Goal: Use online tool/utility: Utilize a website feature to perform a specific function

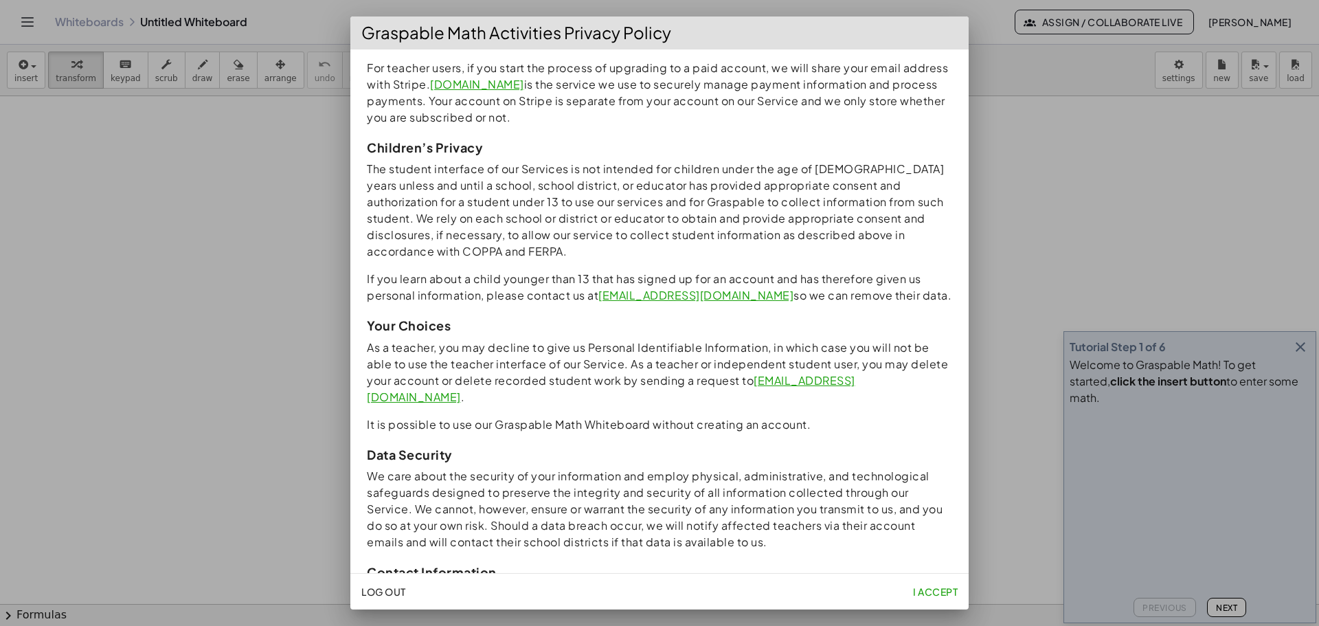
scroll to position [1103, 0]
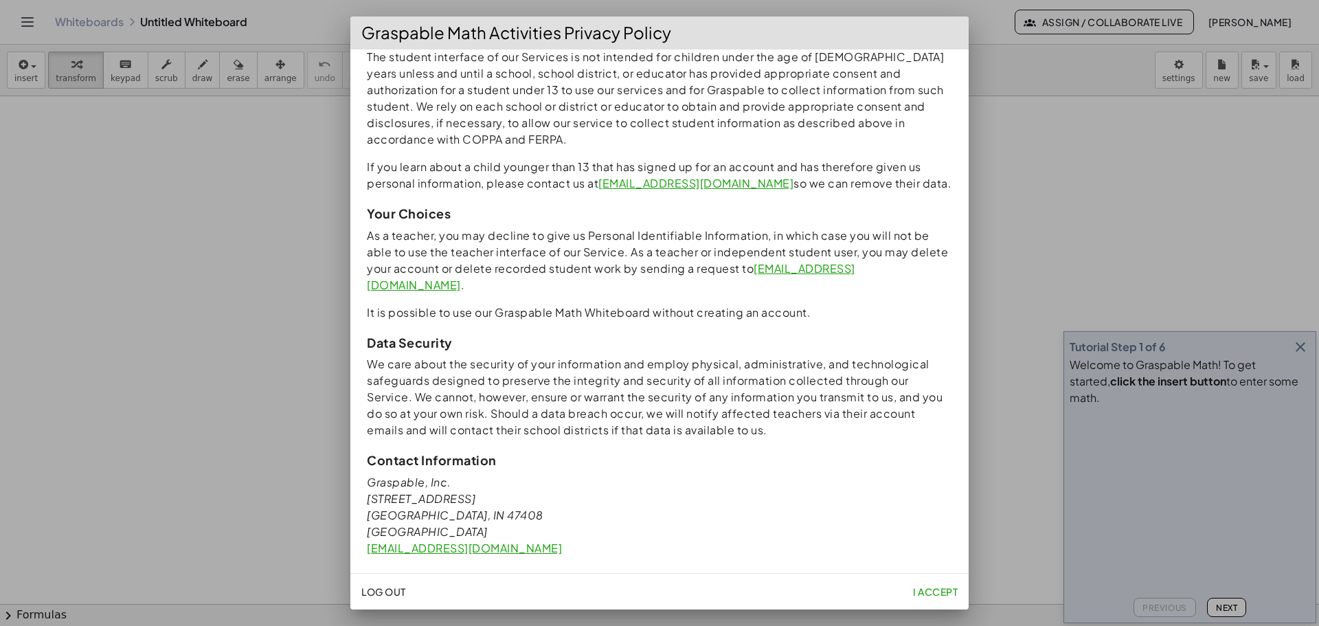
click at [941, 595] on span "I accept" at bounding box center [935, 591] width 45 height 12
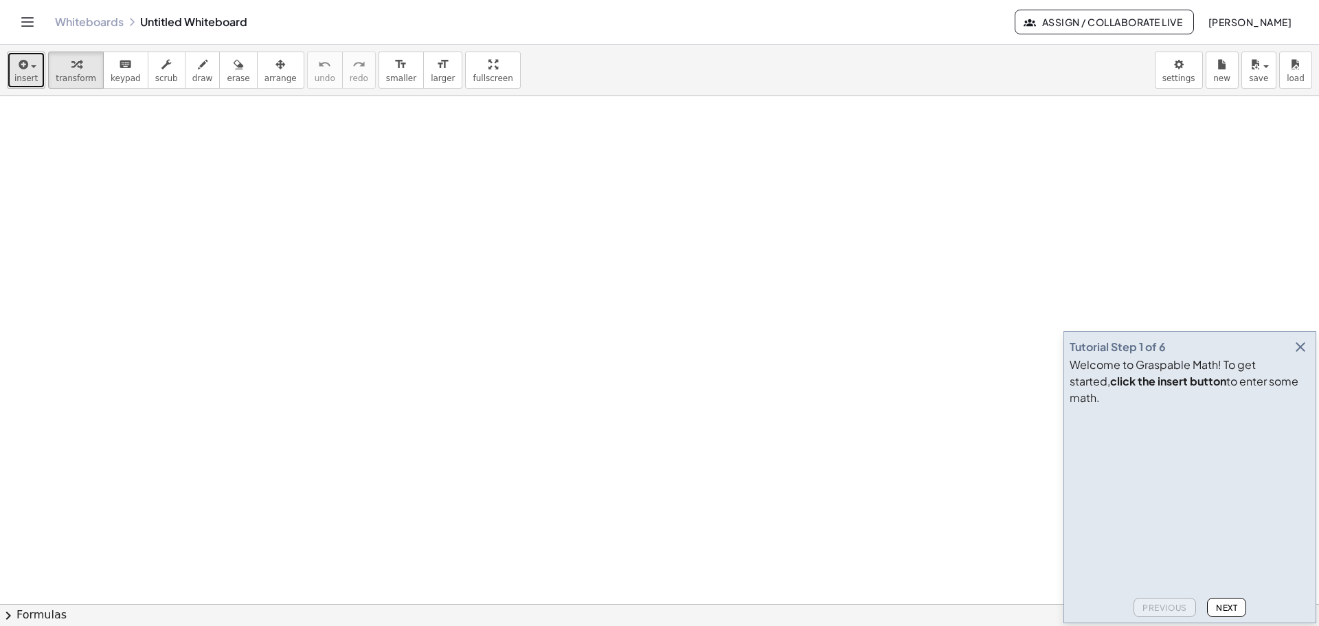
click at [25, 58] on icon "button" at bounding box center [22, 64] width 12 height 16
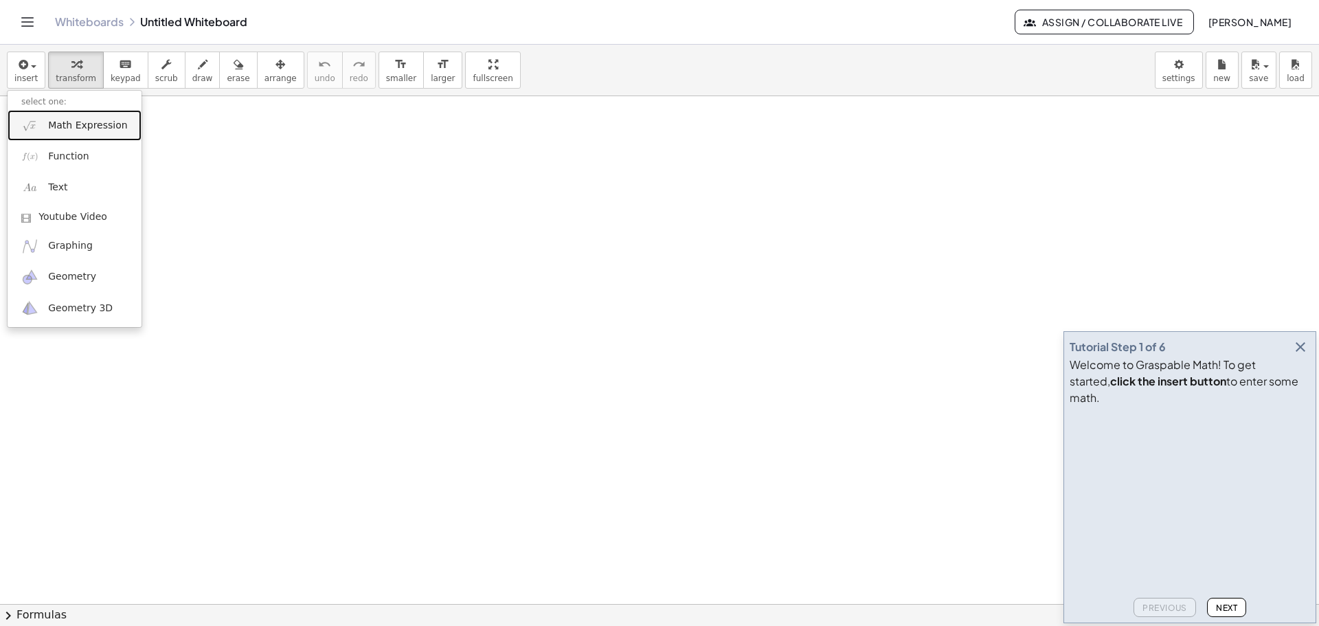
click at [55, 125] on span "Math Expression" at bounding box center [87, 126] width 79 height 14
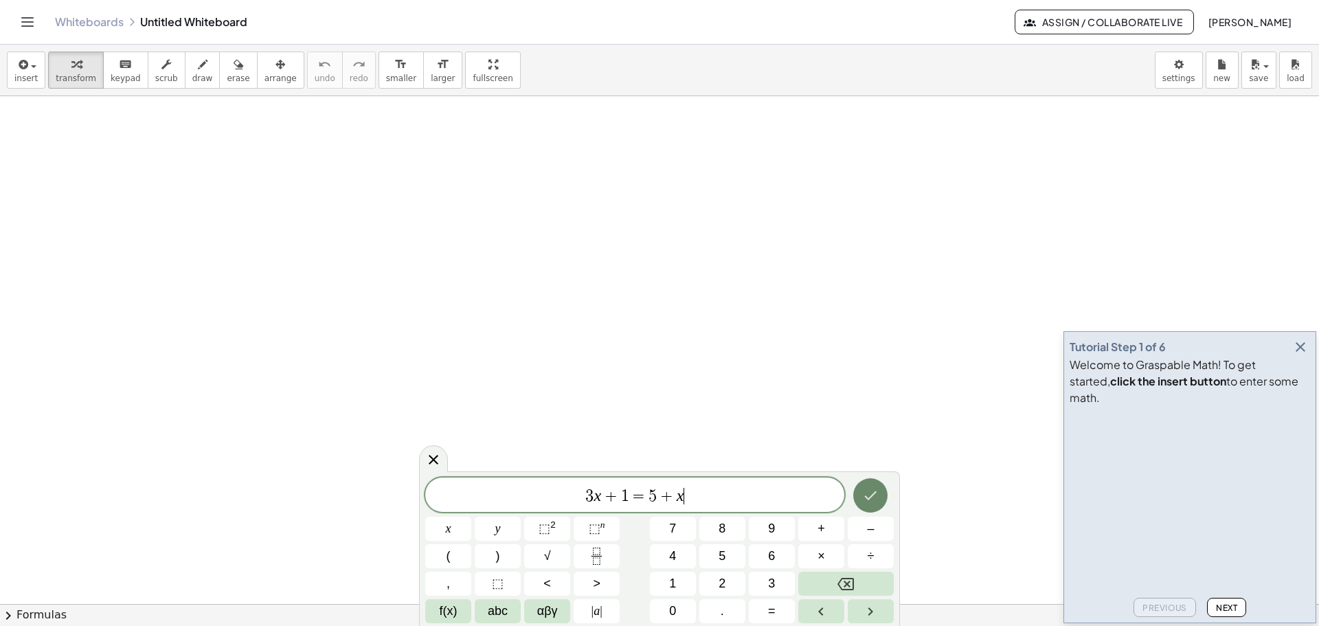
click at [875, 502] on icon "Done" at bounding box center [870, 495] width 16 height 16
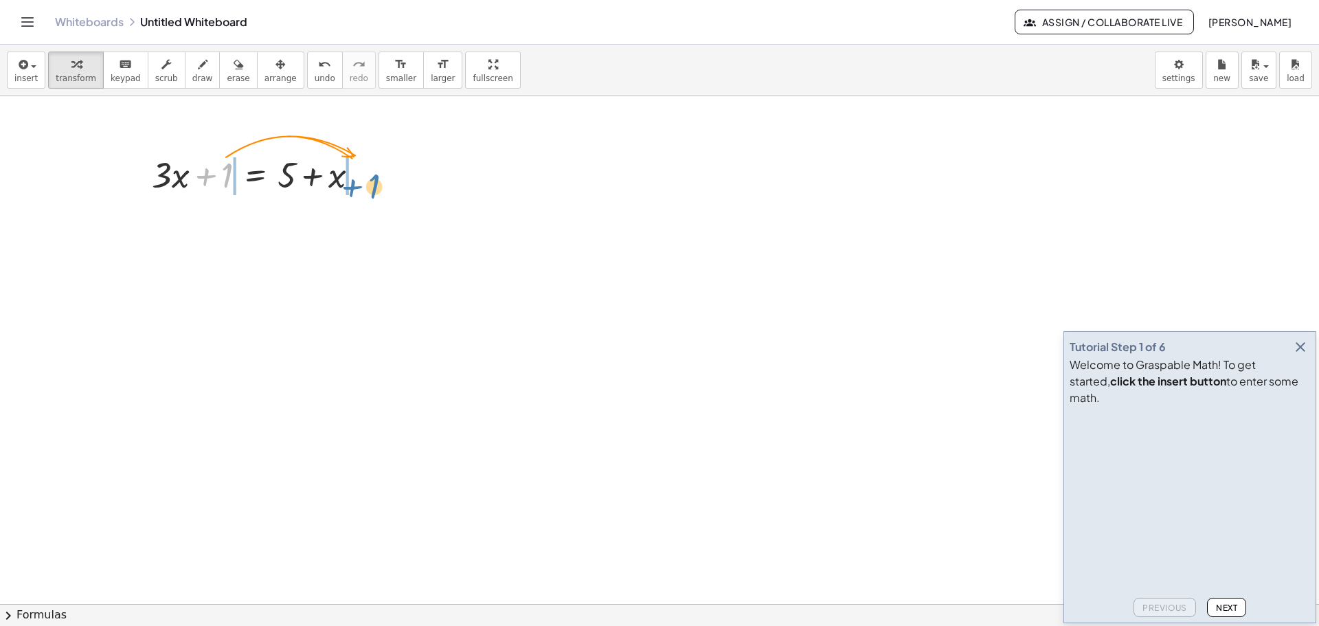
drag, startPoint x: 227, startPoint y: 177, endPoint x: 374, endPoint y: 188, distance: 147.4
click at [374, 188] on div at bounding box center [261, 173] width 232 height 47
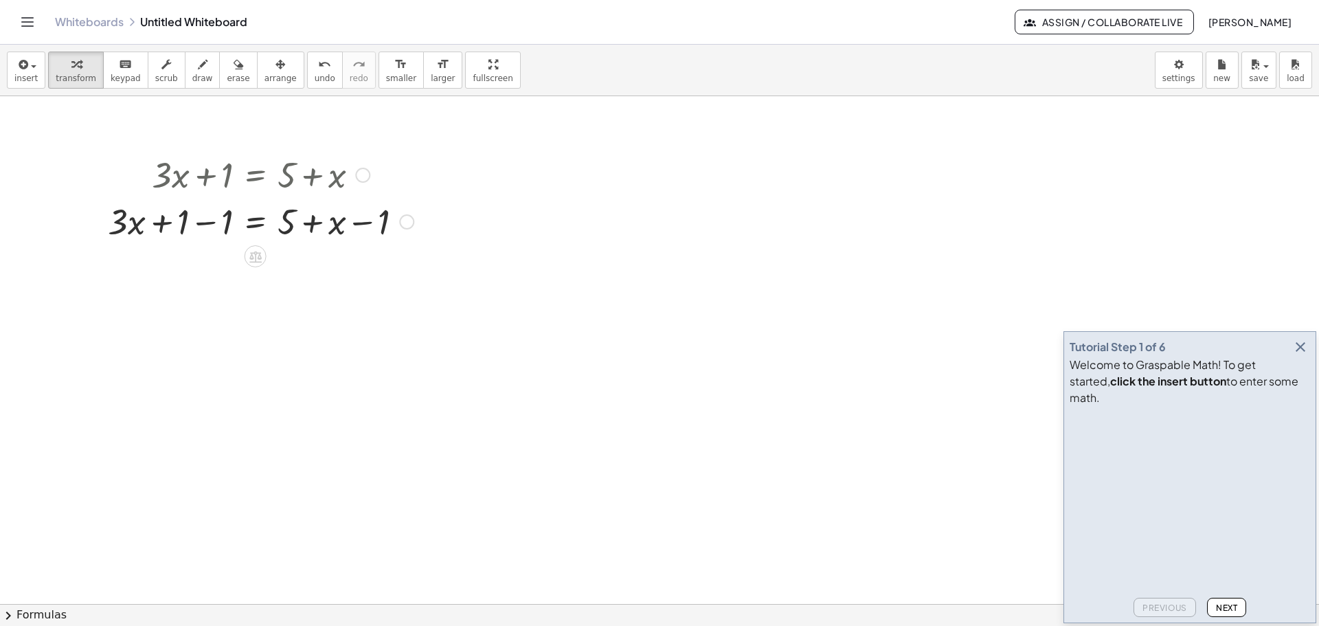
click at [203, 225] on div at bounding box center [260, 220] width 319 height 47
drag, startPoint x: 286, startPoint y: 274, endPoint x: 404, endPoint y: 273, distance: 118.2
click at [404, 273] on div at bounding box center [260, 267] width 319 height 47
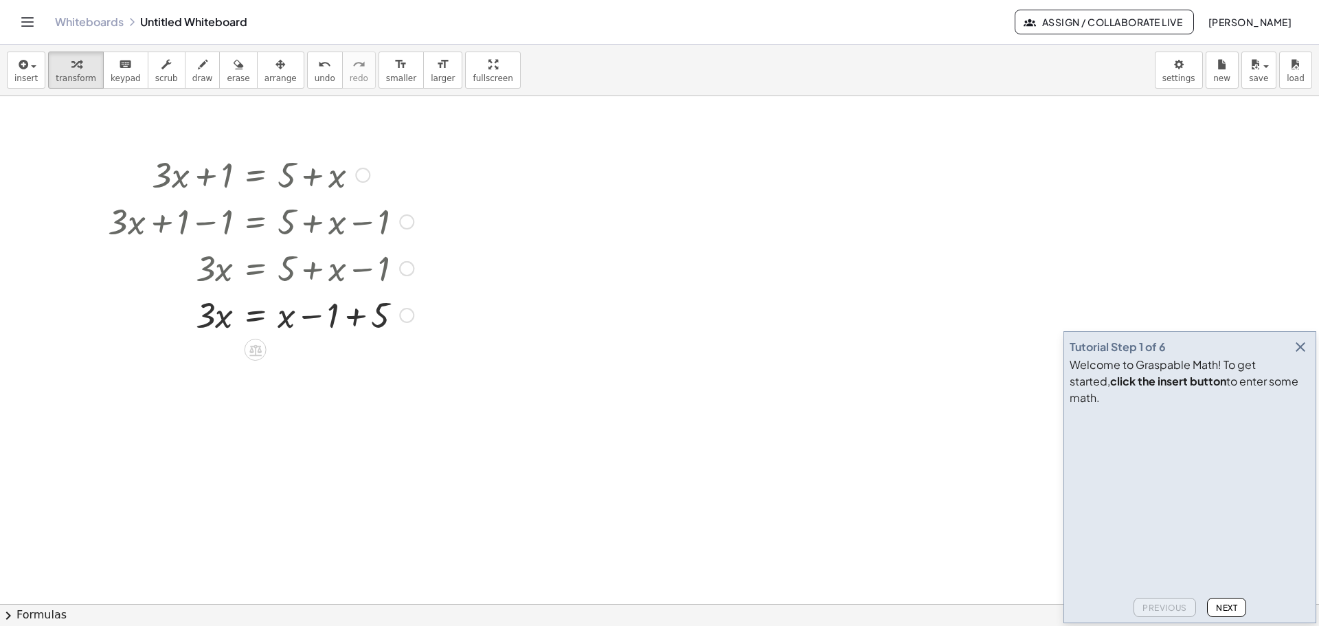
click at [353, 315] on div at bounding box center [260, 314] width 319 height 47
drag, startPoint x: 286, startPoint y: 361, endPoint x: 251, endPoint y: 363, distance: 35.8
click at [251, 363] on div at bounding box center [260, 360] width 319 height 47
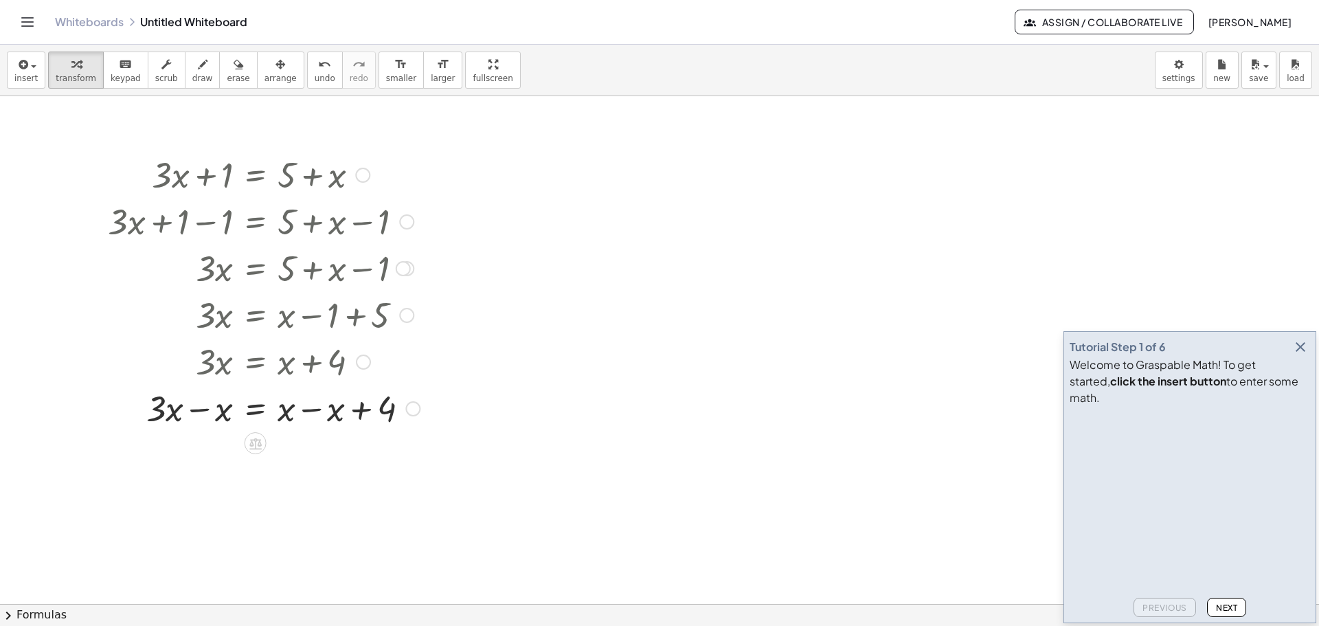
click at [199, 409] on div at bounding box center [264, 407] width 326 height 47
click at [315, 455] on div at bounding box center [264, 454] width 326 height 47
click at [216, 504] on div at bounding box center [264, 500] width 326 height 47
drag, startPoint x: 212, startPoint y: 499, endPoint x: 284, endPoint y: 526, distance: 76.9
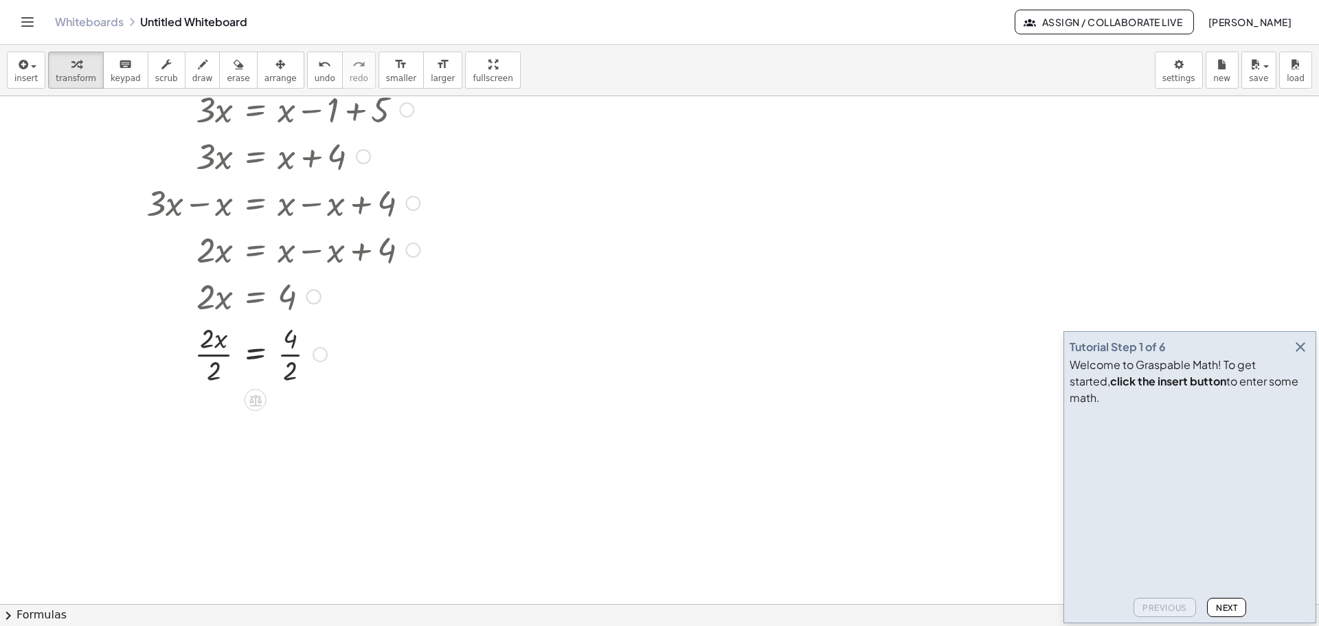
scroll to position [206, 0]
click at [206, 354] on div at bounding box center [264, 352] width 326 height 69
click at [288, 422] on div at bounding box center [264, 421] width 326 height 69
click at [314, 425] on div at bounding box center [309, 422] width 15 height 15
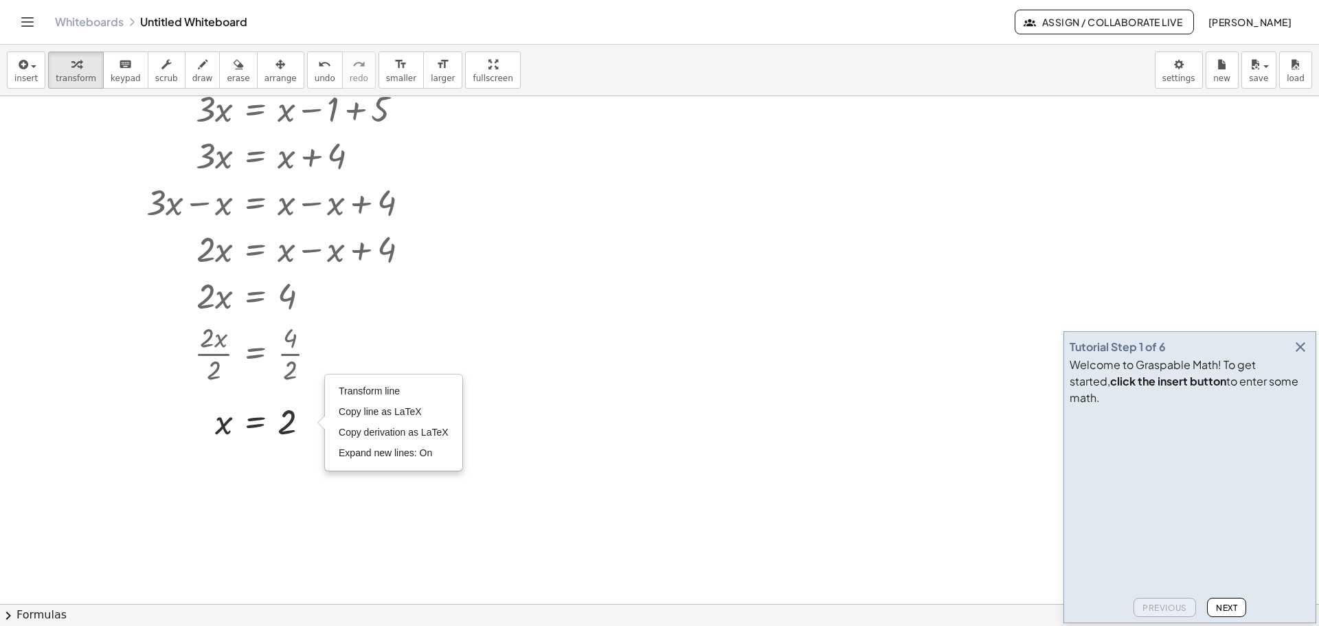
click at [523, 326] on div at bounding box center [659, 442] width 1319 height 1105
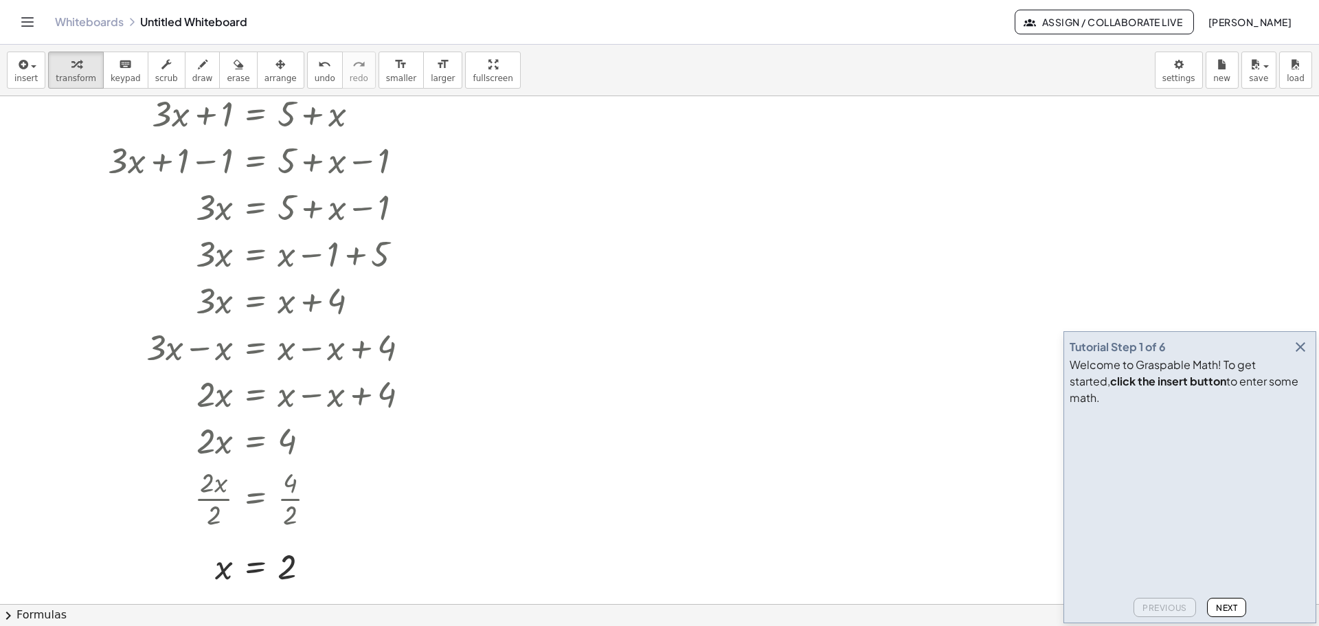
scroll to position [0, 0]
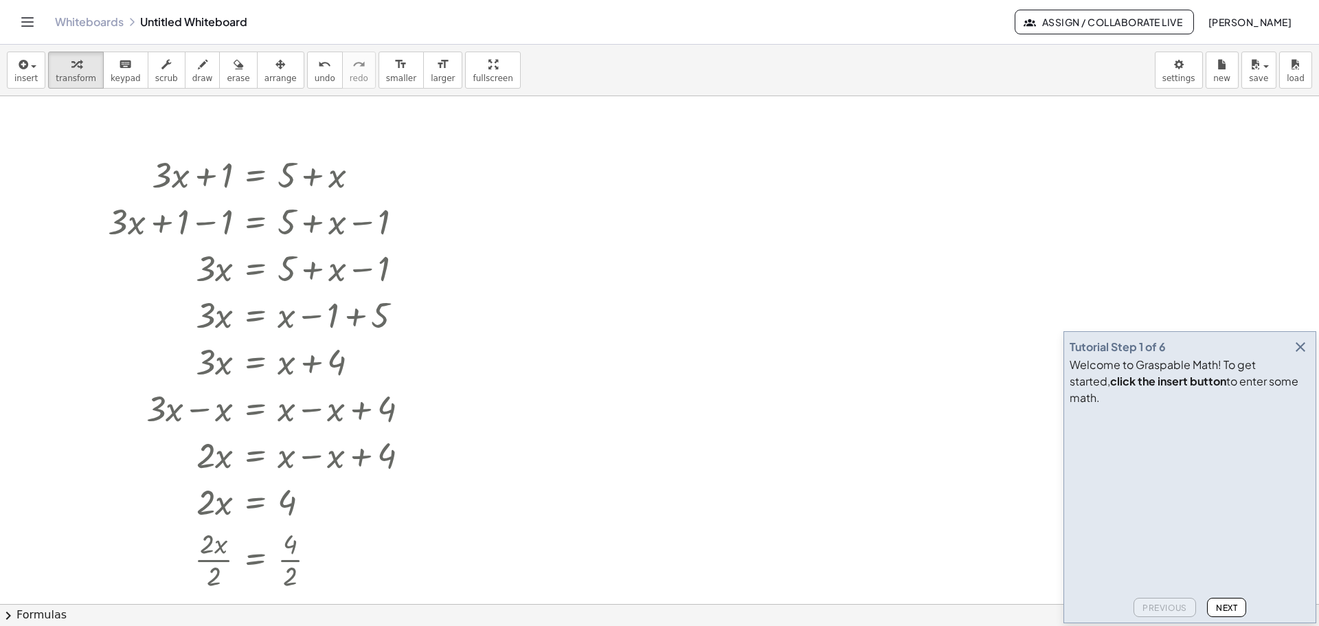
click at [1300, 355] on icon "button" at bounding box center [1300, 347] width 16 height 16
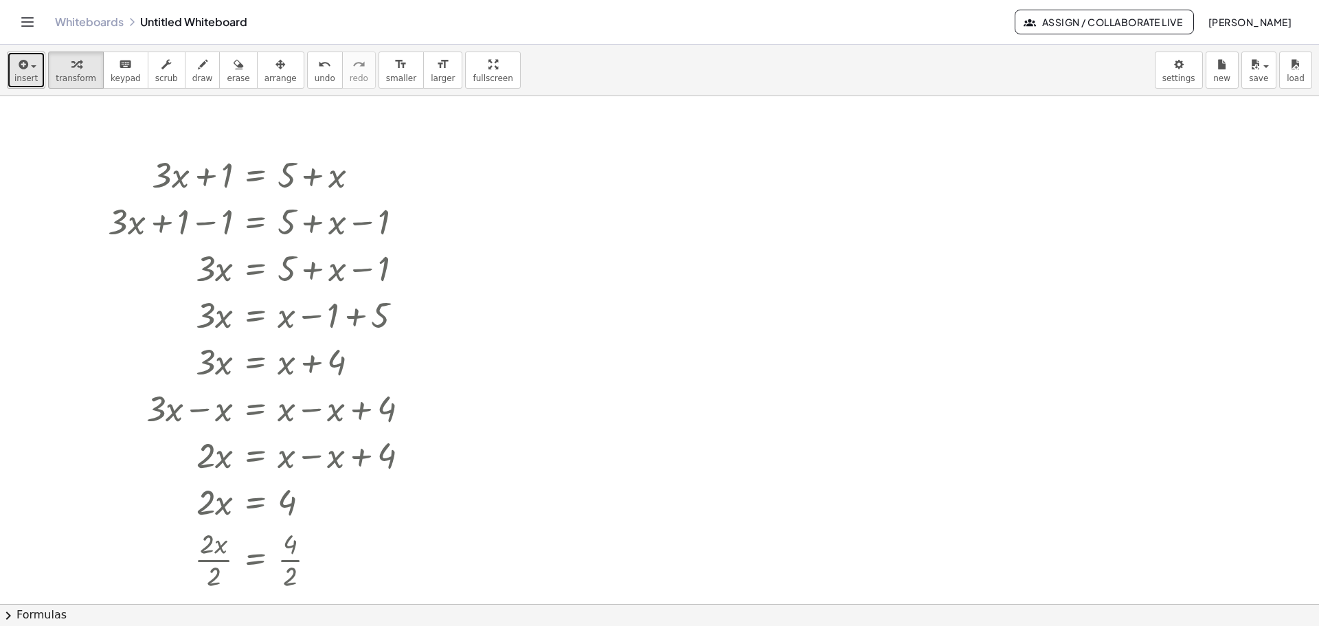
click at [21, 71] on icon "button" at bounding box center [22, 64] width 12 height 16
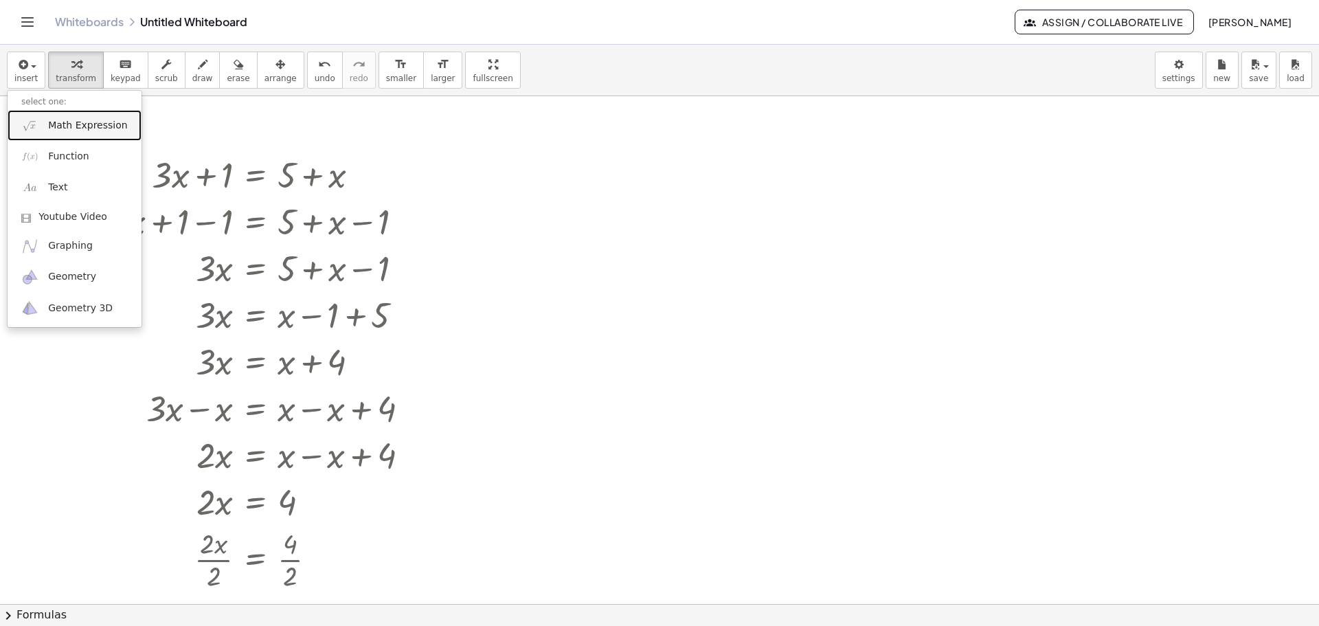
click at [45, 120] on link "Math Expression" at bounding box center [75, 125] width 134 height 31
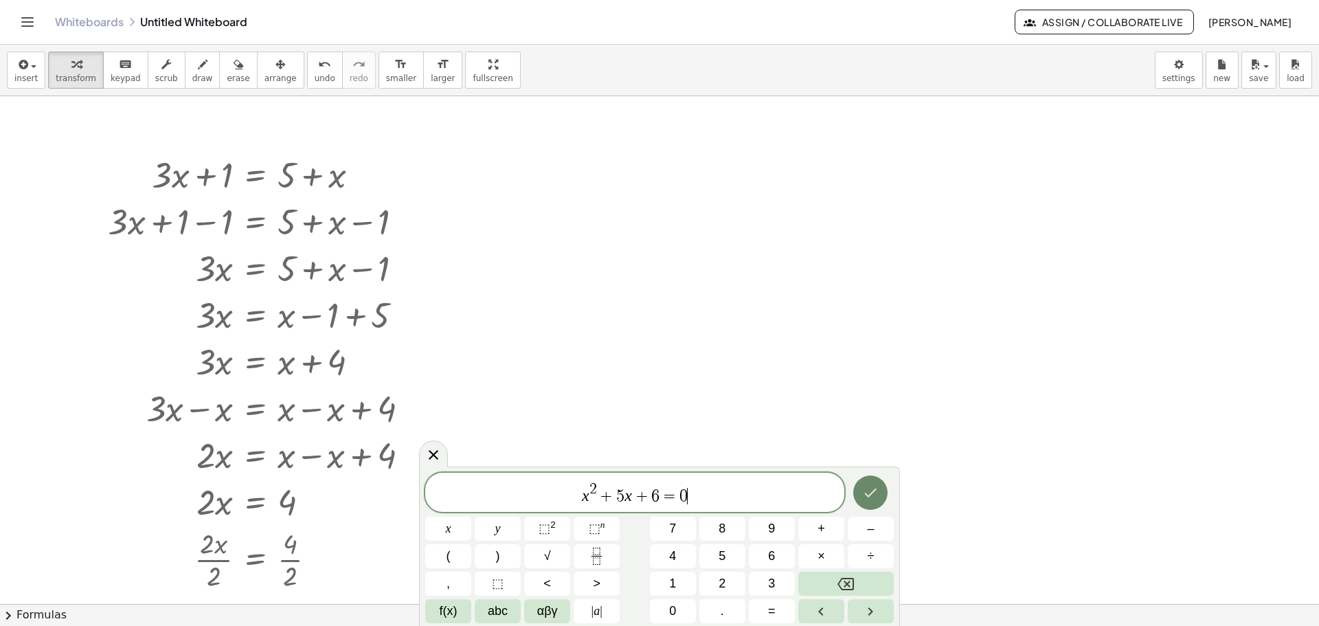
click at [879, 495] on button "Done" at bounding box center [870, 492] width 34 height 34
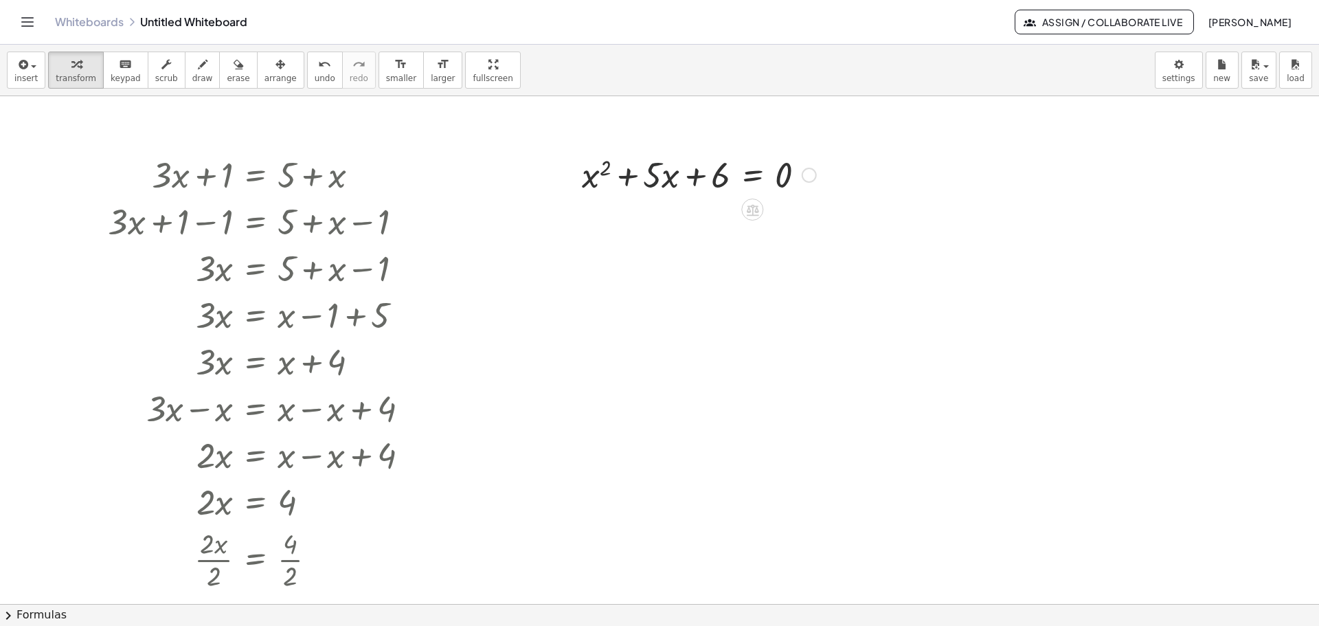
click at [653, 174] on div at bounding box center [699, 173] width 248 height 47
click at [751, 216] on icon at bounding box center [752, 210] width 12 height 12
click at [751, 216] on span "×" at bounding box center [752, 210] width 8 height 20
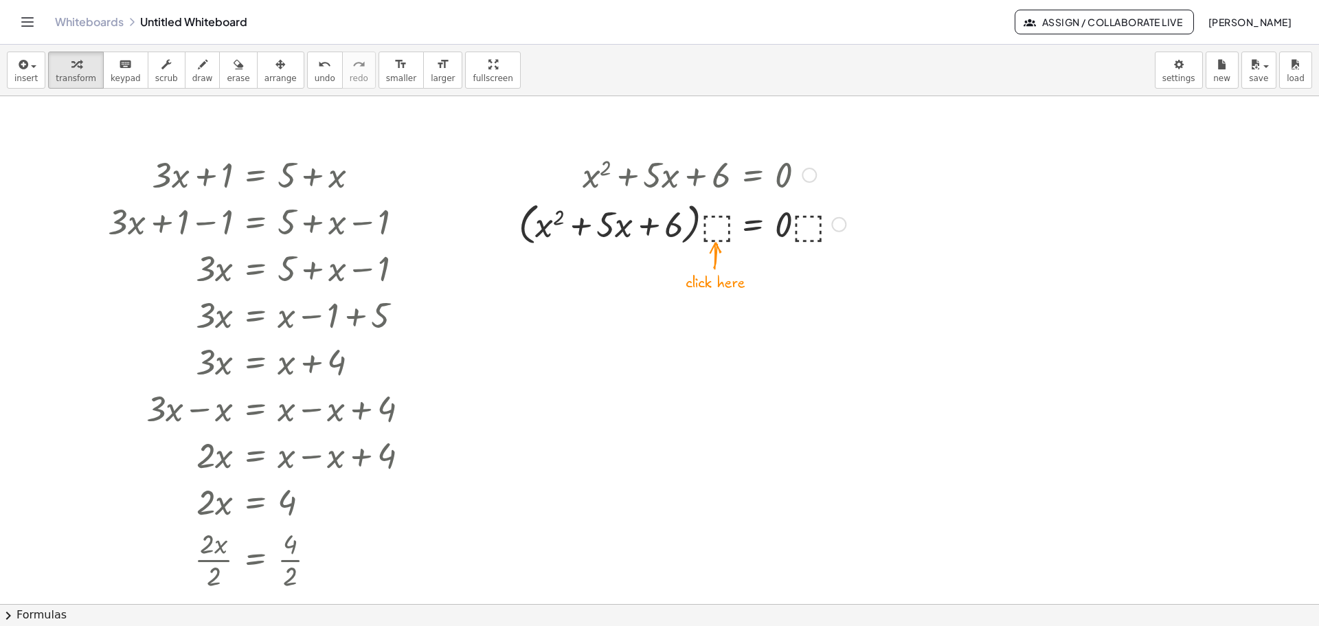
click at [710, 221] on div at bounding box center [682, 223] width 341 height 52
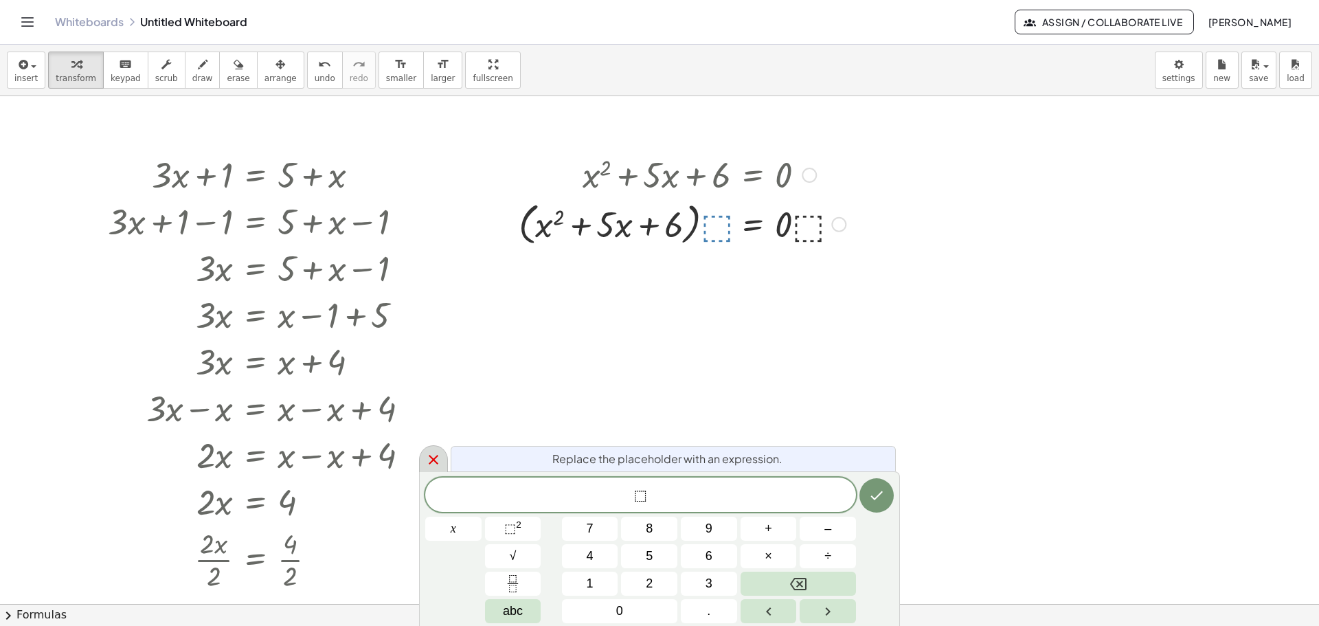
click at [432, 458] on icon at bounding box center [434, 460] width 10 height 10
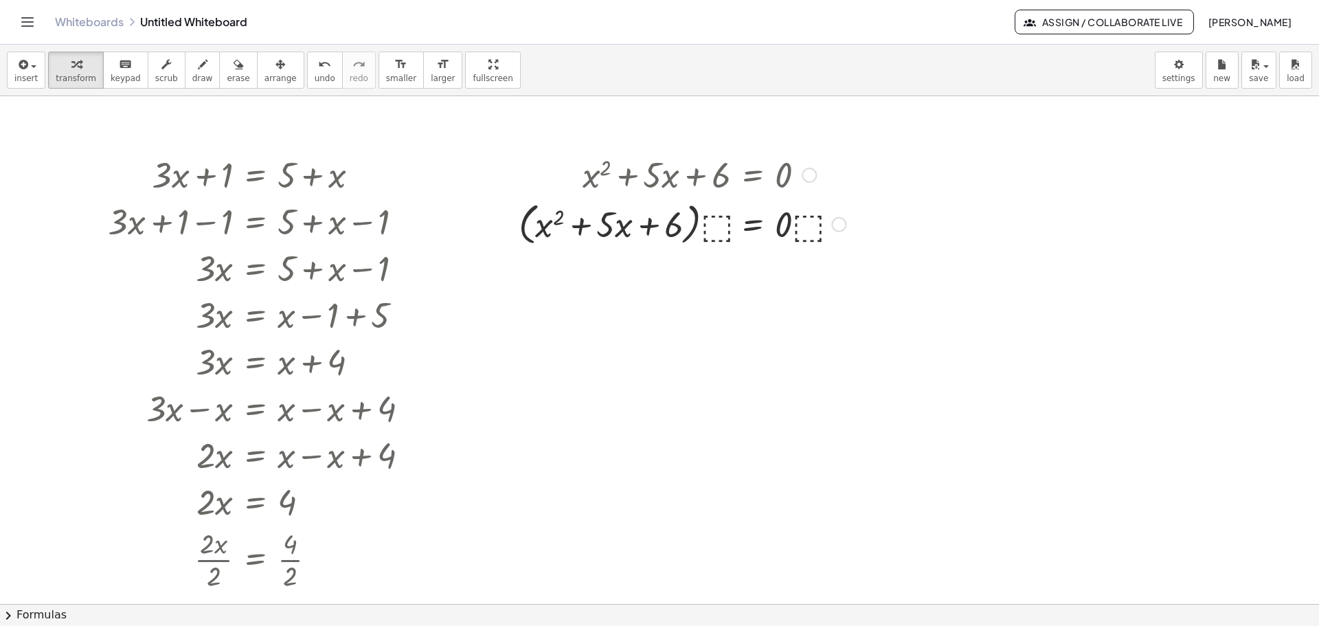
click at [837, 222] on div at bounding box center [838, 224] width 15 height 15
click at [820, 221] on div at bounding box center [682, 223] width 341 height 52
